Goal: Use online tool/utility: Utilize a website feature to perform a specific function

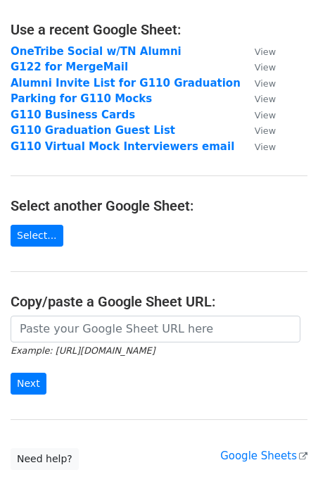
scroll to position [78, 0]
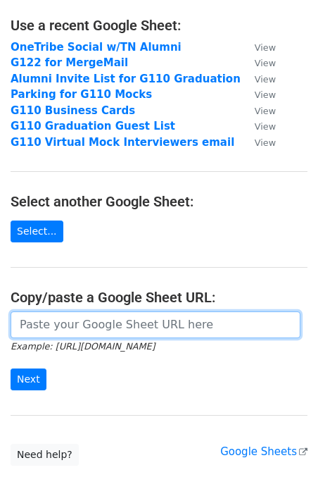
click at [44, 323] on input "url" at bounding box center [156, 324] width 290 height 27
paste input "https://docs.google.com/spreadsheets/d/1z4CK4Yu_CaOwhKVBTzX76SKiM4DMbp5fKQntJJt…"
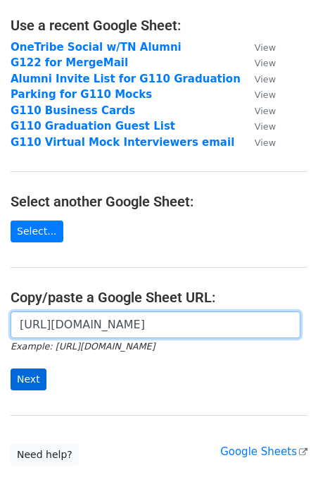
type input "https://docs.google.com/spreadsheets/d/1z4CK4Yu_CaOwhKVBTzX76SKiM4DMbp5fKQntJJt…"
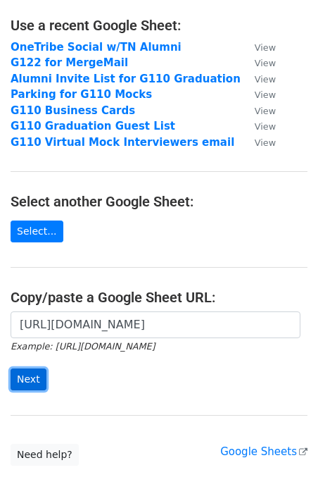
click at [25, 381] on input "Next" at bounding box center [29, 380] width 36 height 22
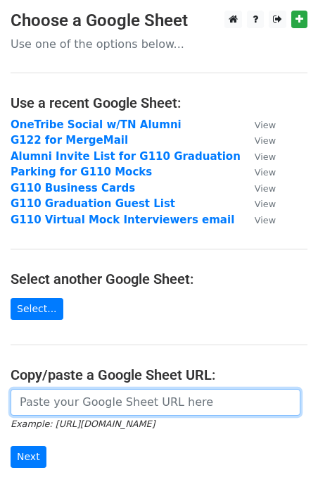
click at [66, 402] on input "url" at bounding box center [156, 402] width 290 height 27
paste input "https://docs.google.com/spreadsheets/d/1iOS8rOOa2eVRTEeF2KQeszlxJGOBPFgQbIPR7LG…"
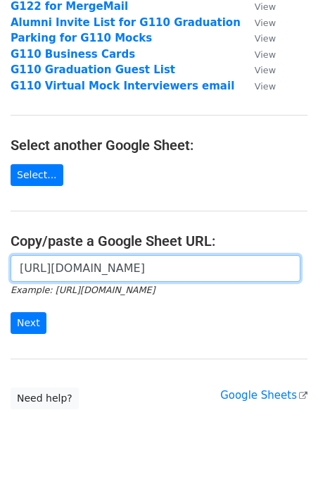
scroll to position [152, 0]
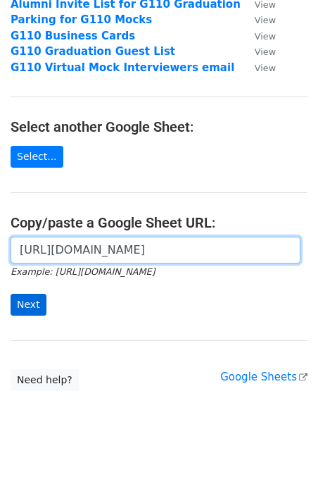
type input "https://docs.google.com/spreadsheets/d/1iOS8rOOa2eVRTEeF2KQeszlxJGOBPFgQbIPR7LG…"
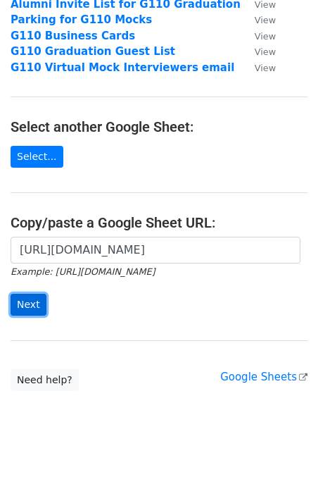
click at [25, 307] on input "Next" at bounding box center [29, 305] width 36 height 22
